Goal: Register for event/course

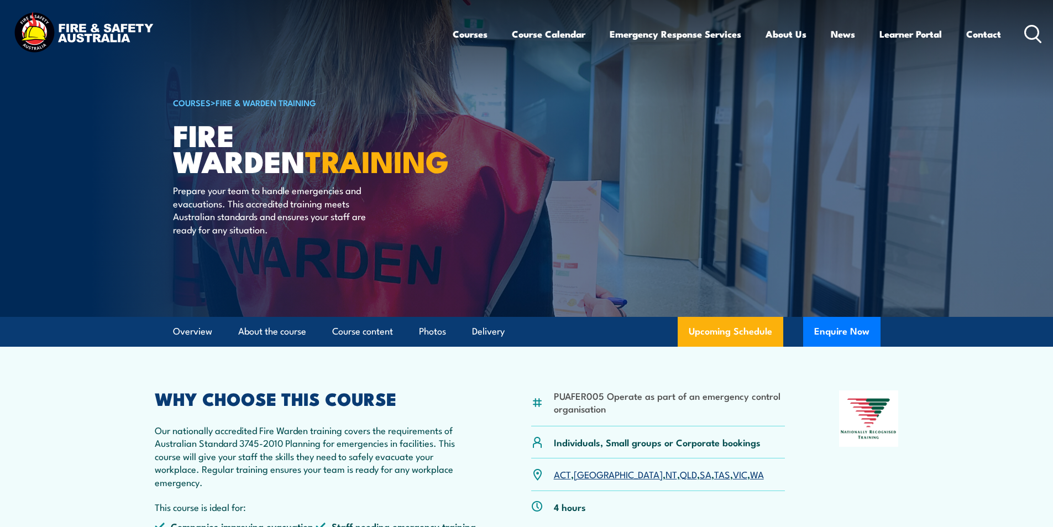
click at [700, 474] on link "SA" at bounding box center [706, 473] width 12 height 13
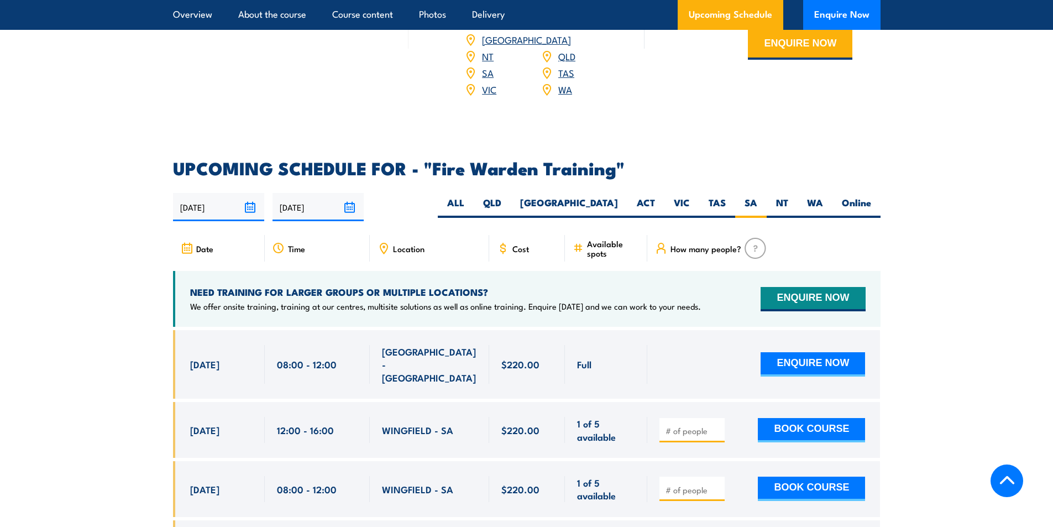
scroll to position [1723, 0]
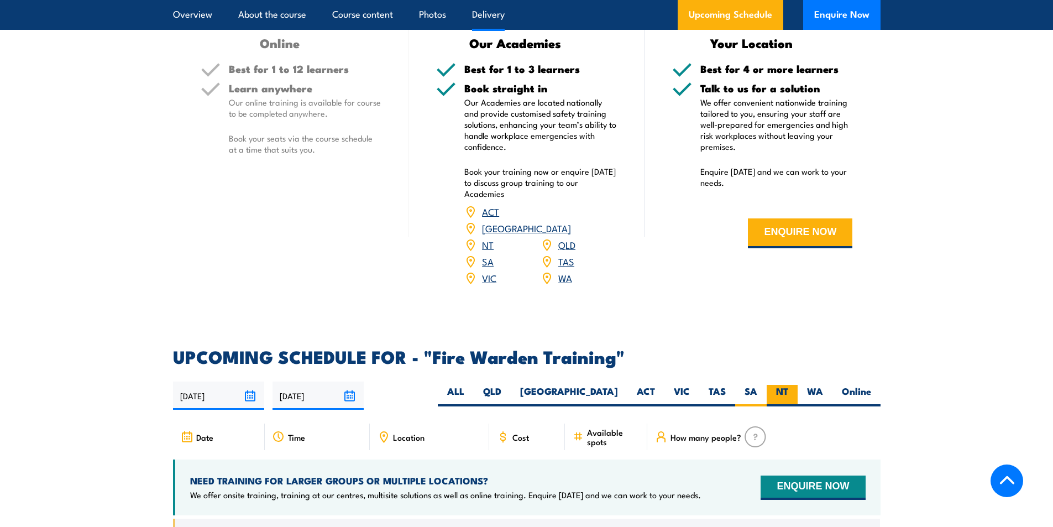
click at [786, 385] on label "NT" at bounding box center [781, 396] width 31 height 22
click at [788, 385] on input "NT" at bounding box center [791, 388] width 7 height 7
radio input "true"
